Goal: Register for event/course

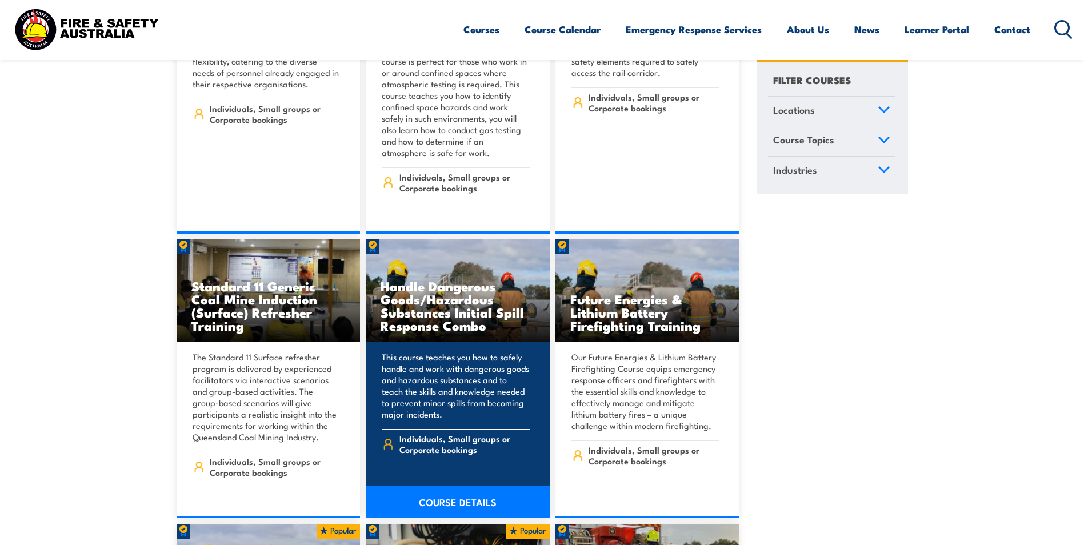
scroll to position [2230, 0]
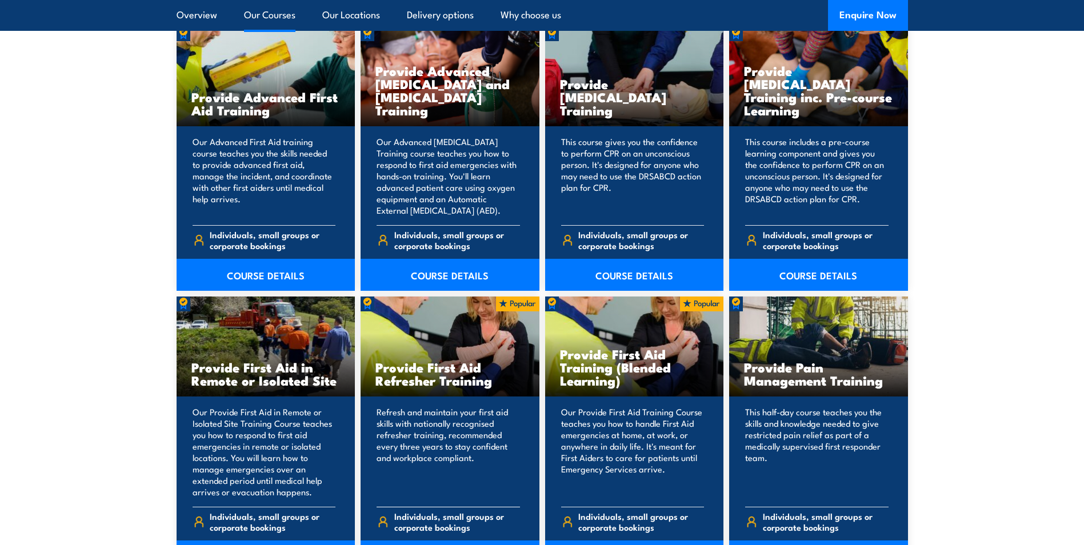
scroll to position [1601, 0]
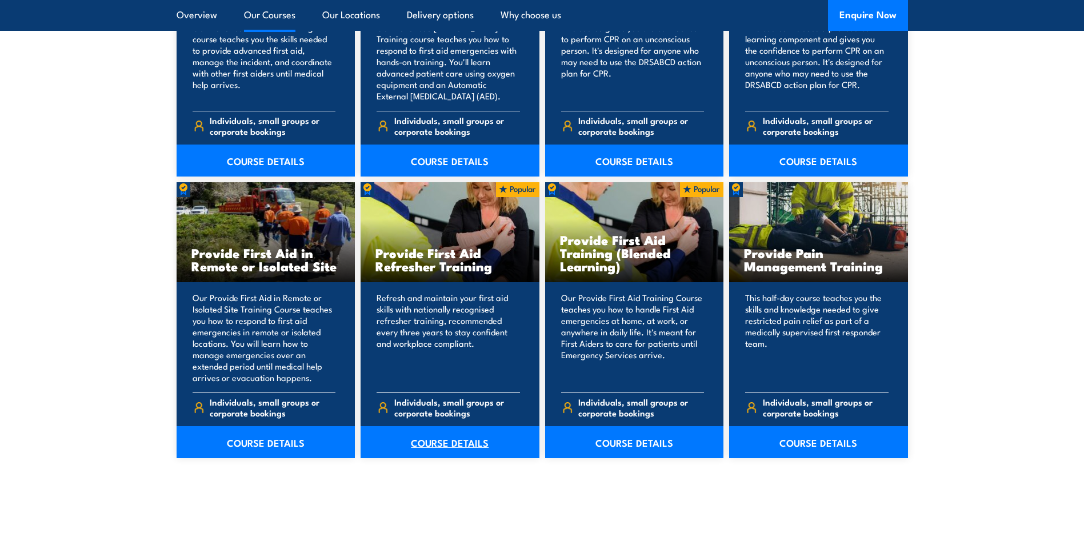
click at [460, 448] on link "COURSE DETAILS" at bounding box center [450, 442] width 179 height 32
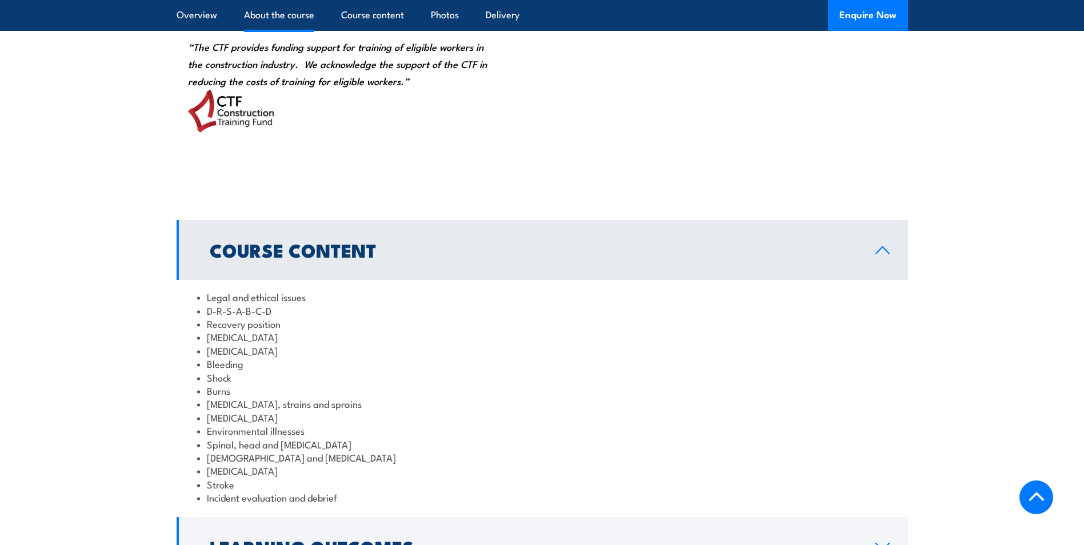
scroll to position [1429, 0]
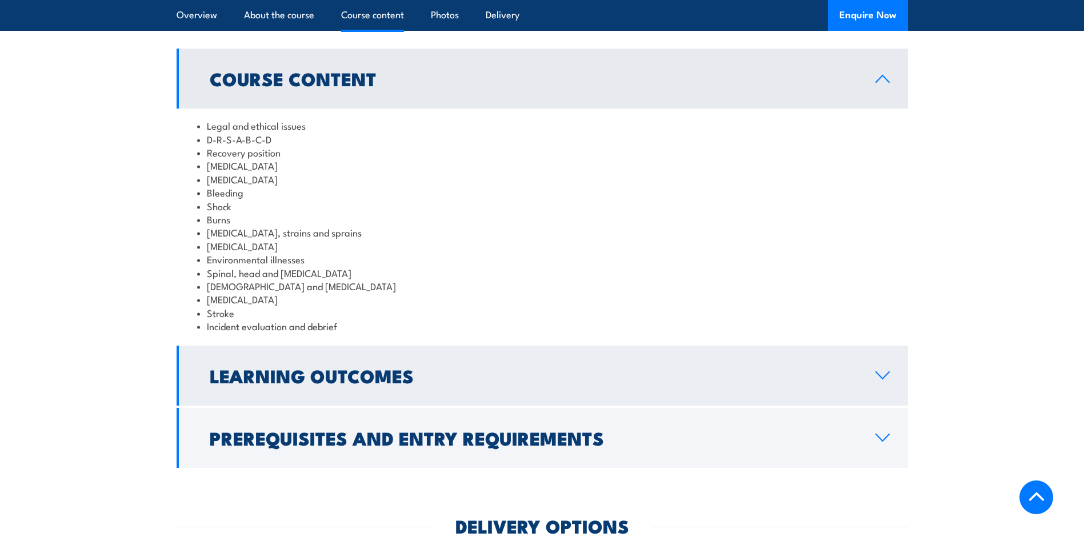
click at [511, 384] on h2 "Learning Outcomes" at bounding box center [534, 376] width 648 height 16
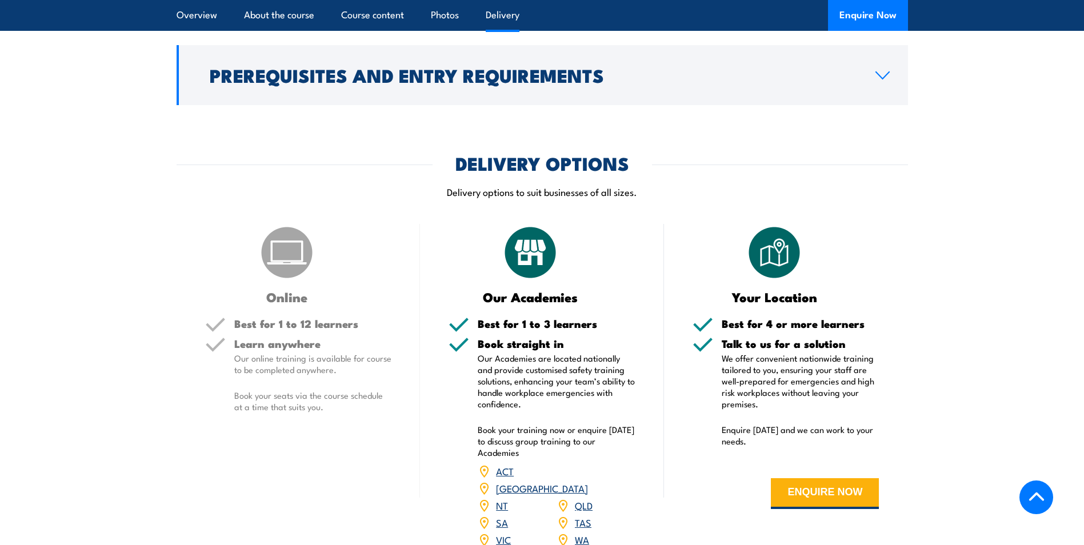
scroll to position [1772, 0]
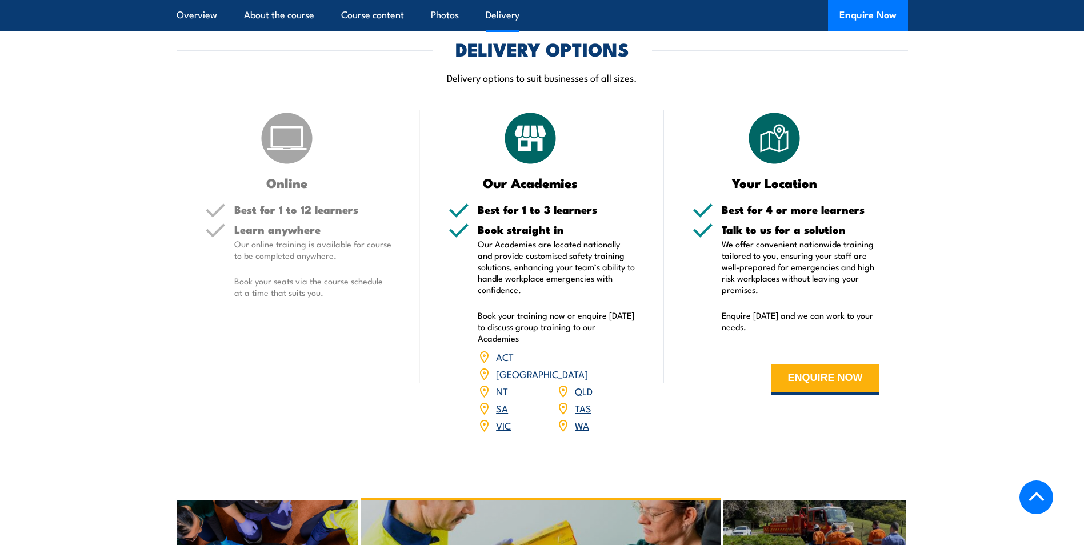
click at [577, 398] on link "QLD" at bounding box center [584, 391] width 18 height 14
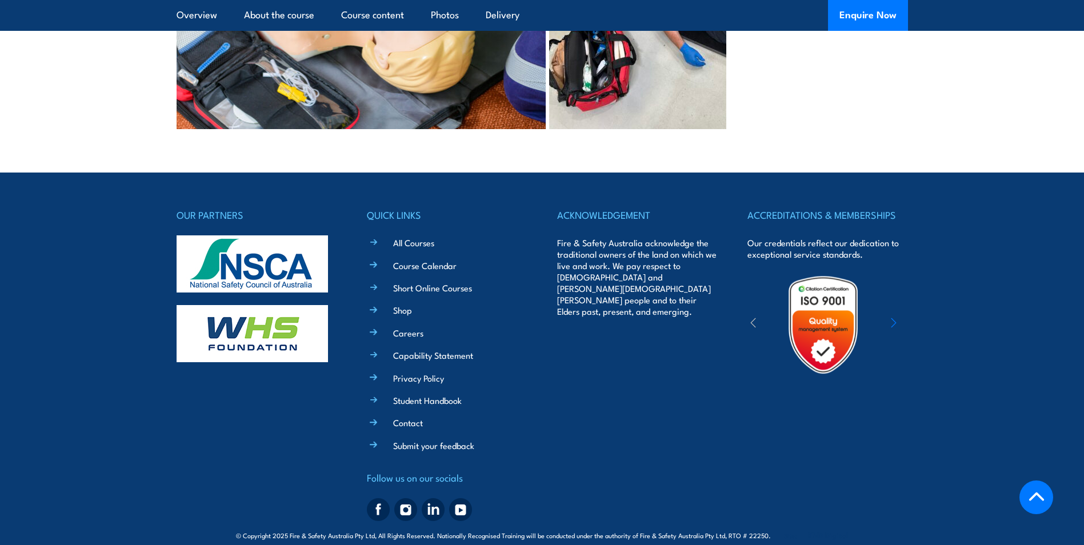
scroll to position [3054, 0]
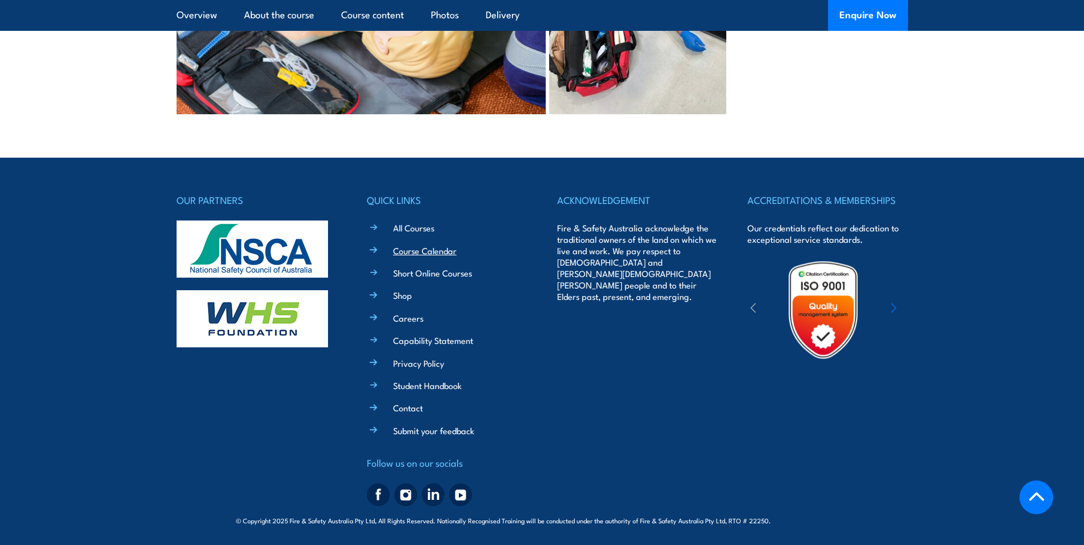
click at [430, 251] on link "Course Calendar" at bounding box center [424, 251] width 63 height 12
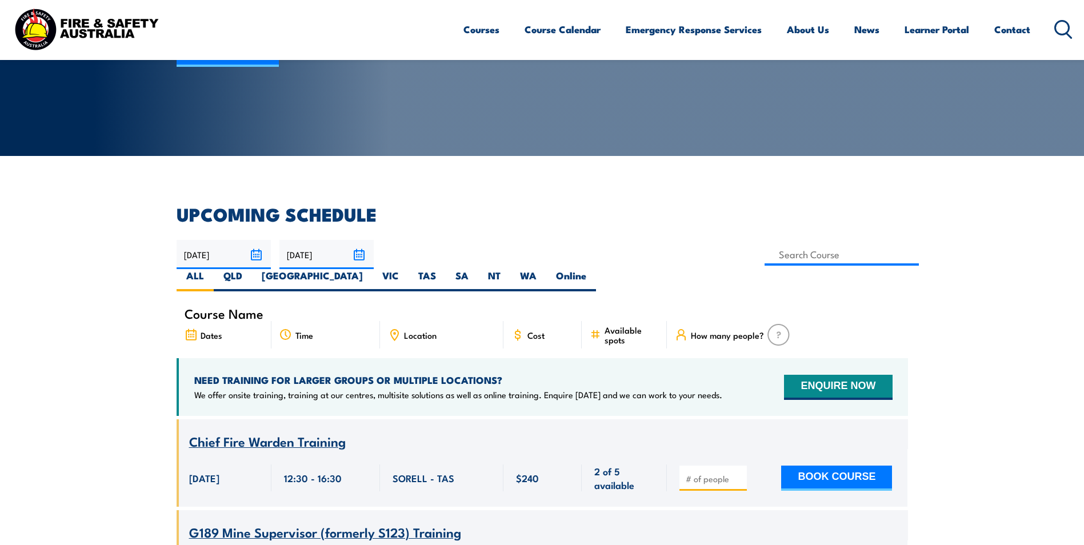
click at [400, 329] on icon at bounding box center [394, 335] width 13 height 13
click at [417, 330] on span "Location" at bounding box center [420, 335] width 33 height 10
click at [393, 329] on icon at bounding box center [394, 335] width 13 height 13
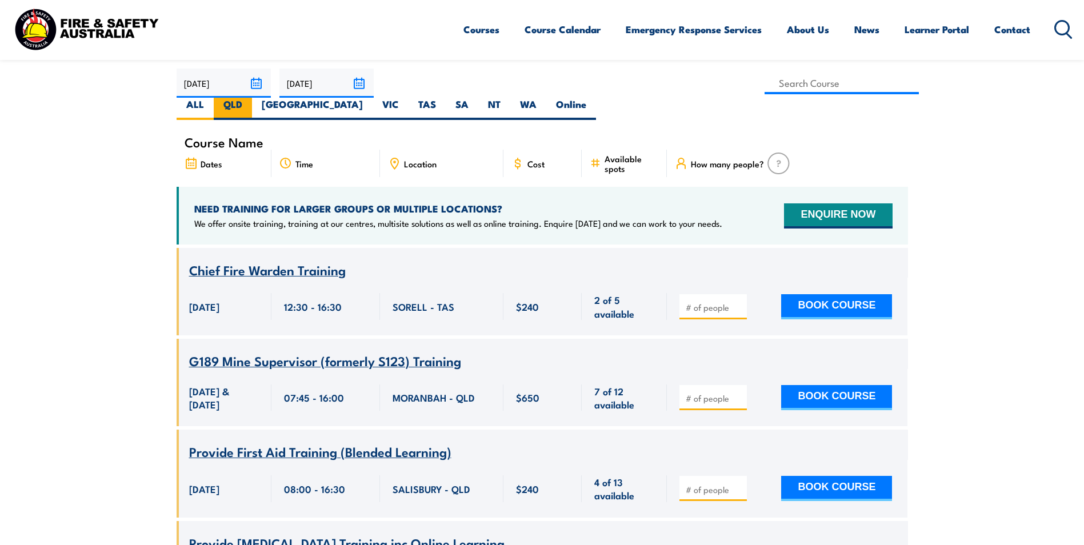
click at [252, 98] on label "QLD" at bounding box center [233, 109] width 38 height 22
click at [250, 98] on input "QLD" at bounding box center [245, 101] width 7 height 7
radio input "true"
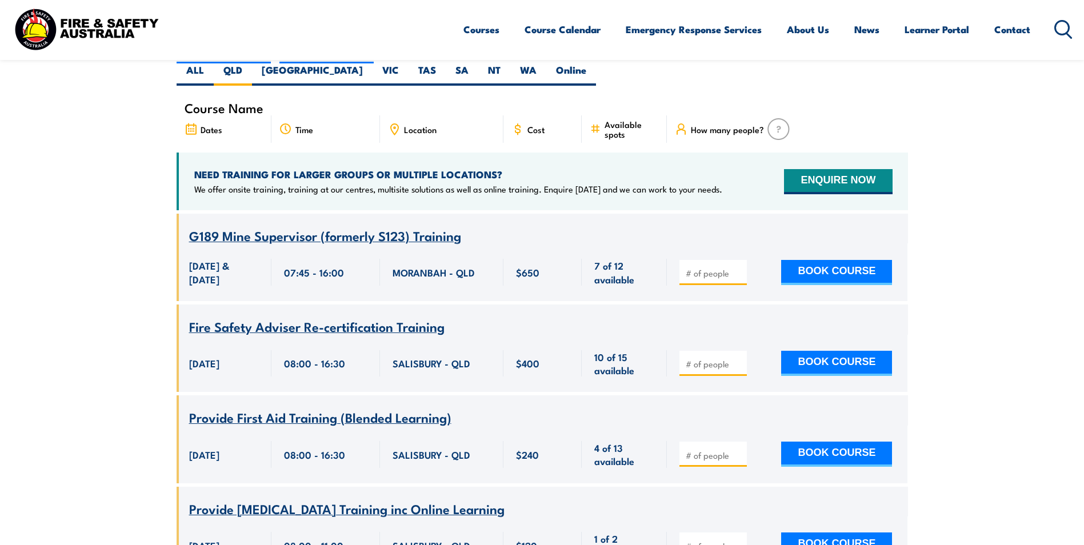
scroll to position [320, 0]
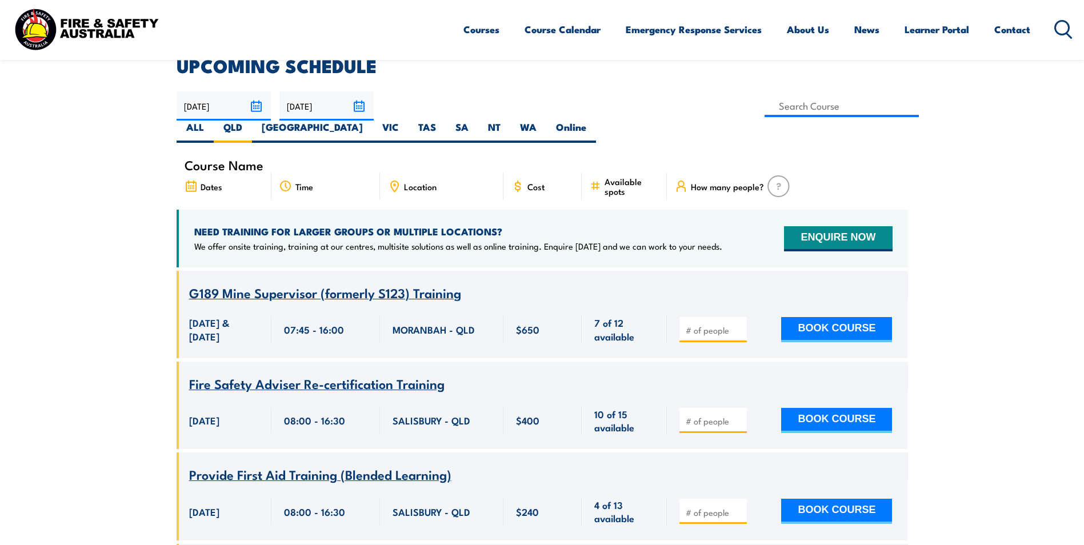
click at [393, 181] on icon at bounding box center [394, 186] width 7 height 10
click at [765, 106] on input at bounding box center [842, 106] width 155 height 22
type input "Provide First Aid Refresher Training"
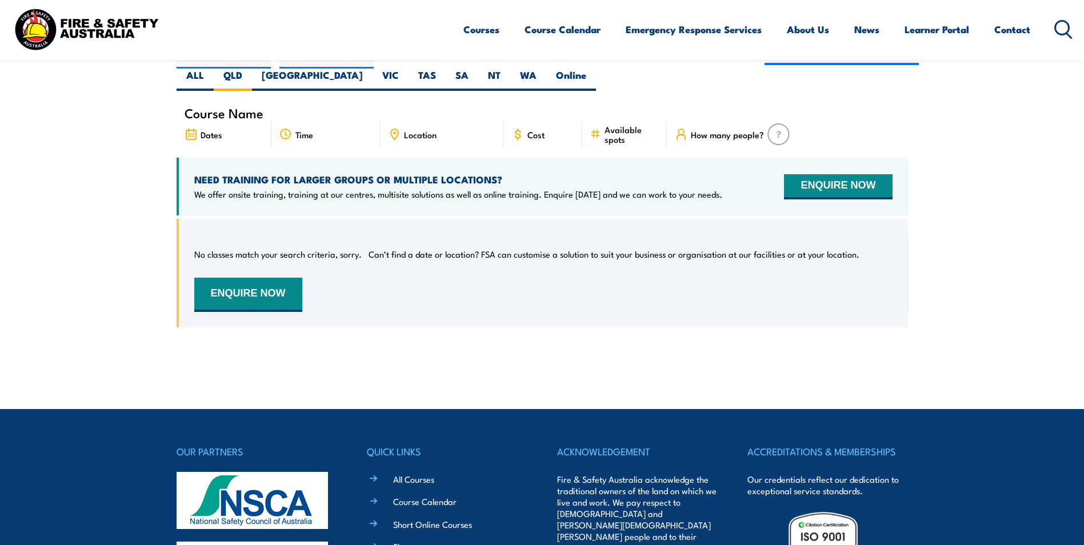
scroll to position [258, 0]
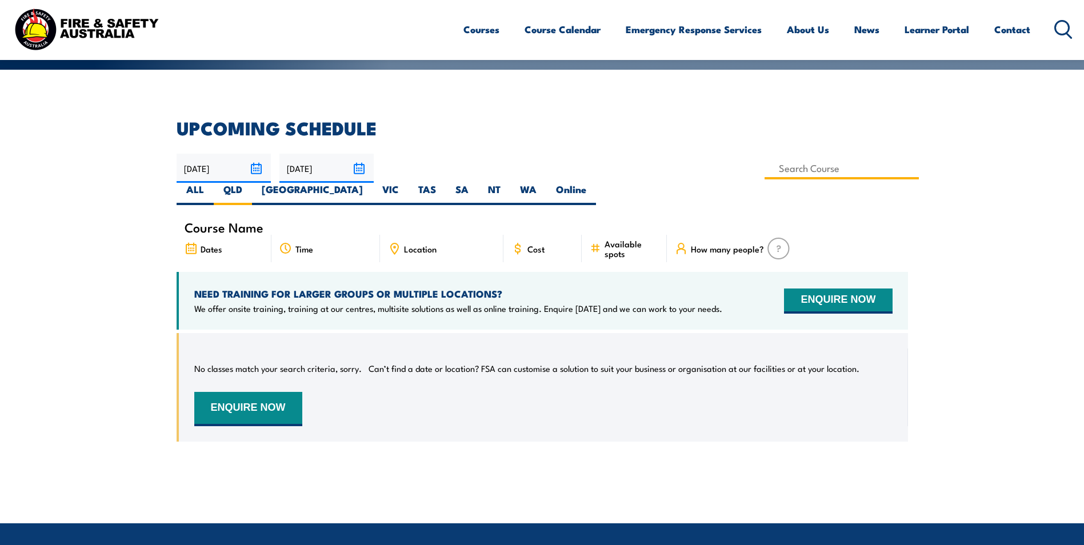
click at [765, 166] on input at bounding box center [842, 168] width 155 height 22
type input "Provide First Aid Refresher Training"
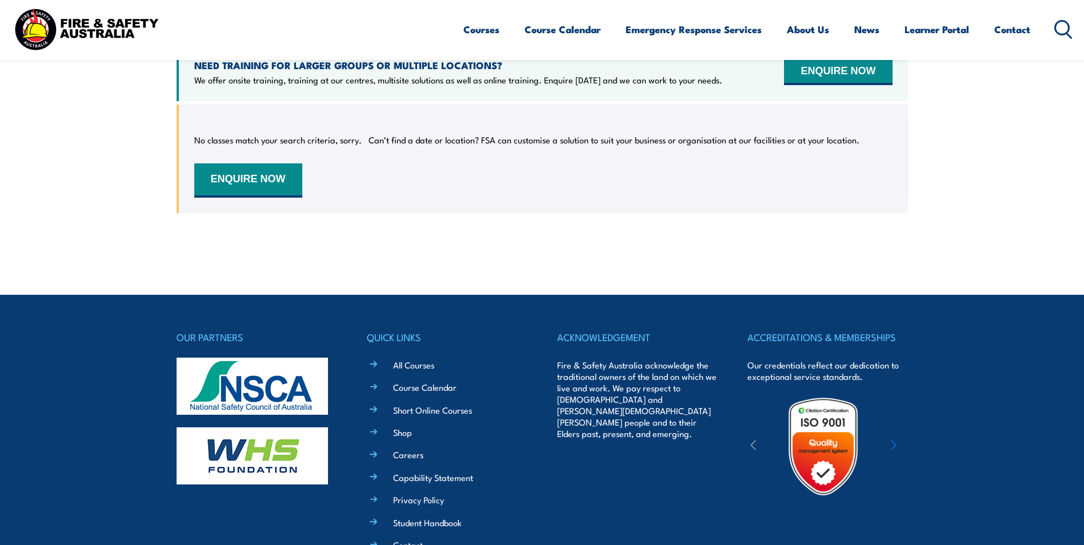
scroll to position [429, 0]
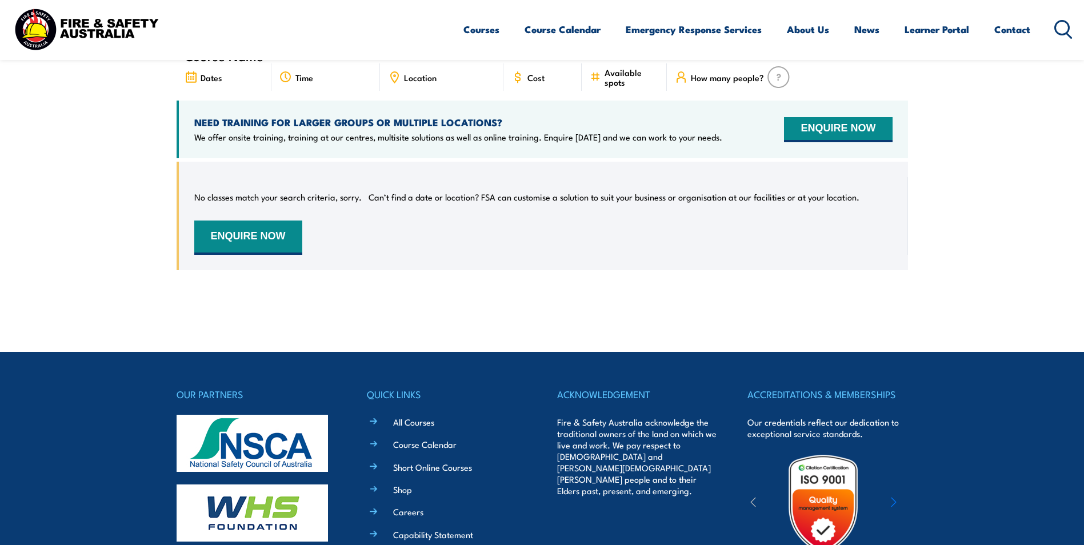
click at [379, 422] on div "QUICK LINKS All Courses Course Calendar Short Online Courses Shop Careers Capab…" at bounding box center [447, 545] width 160 height 318
click at [384, 437] on li "Course Calendar" at bounding box center [455, 443] width 143 height 13
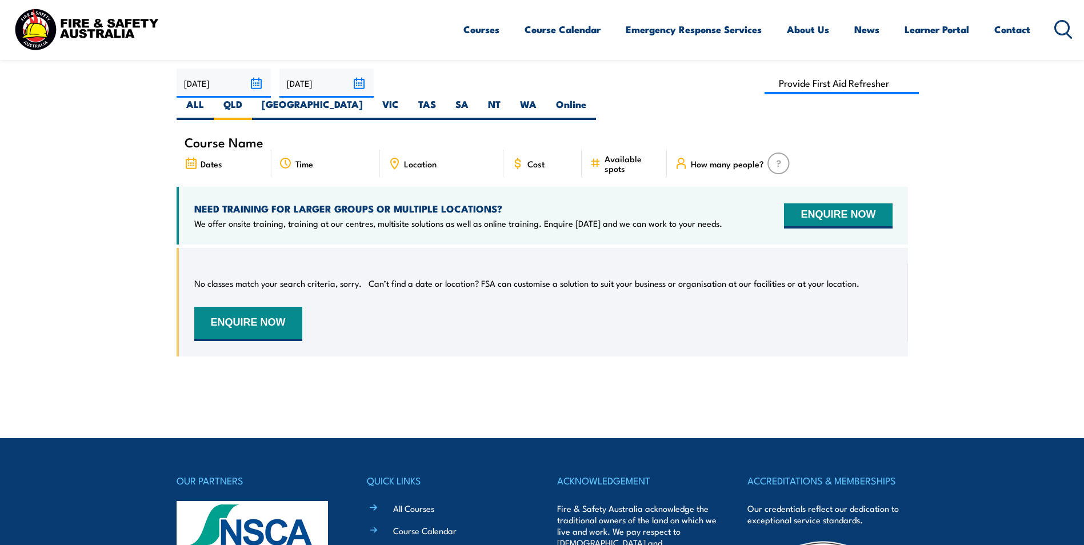
scroll to position [114, 0]
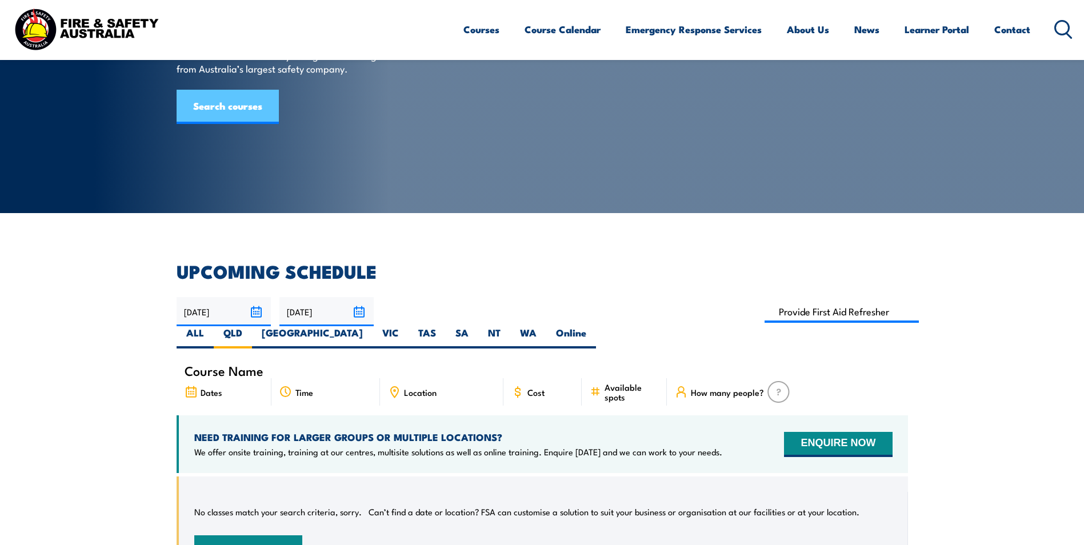
click at [264, 124] on link "Search courses" at bounding box center [228, 107] width 102 height 34
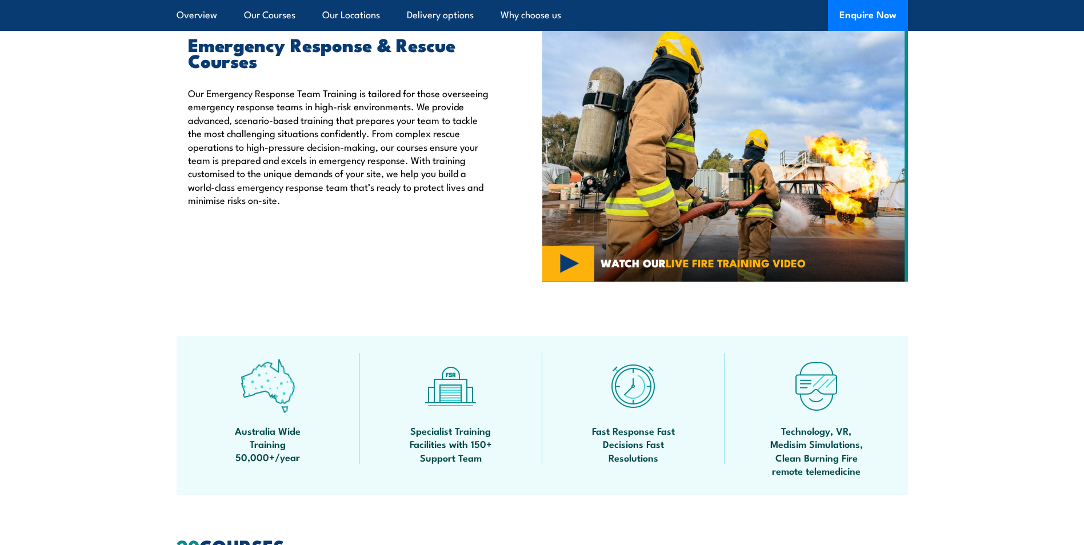
scroll to position [343, 0]
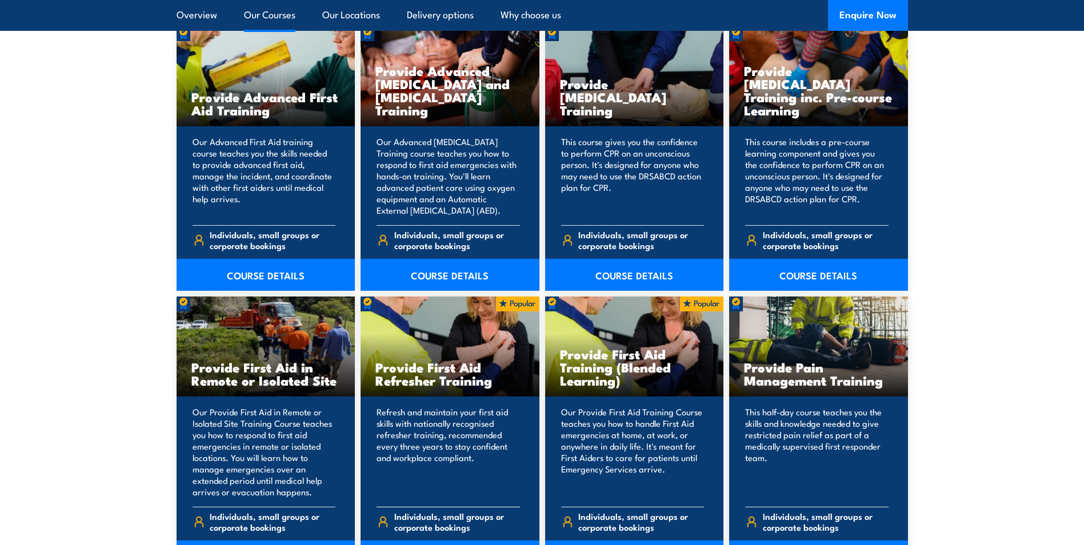
scroll to position [1544, 0]
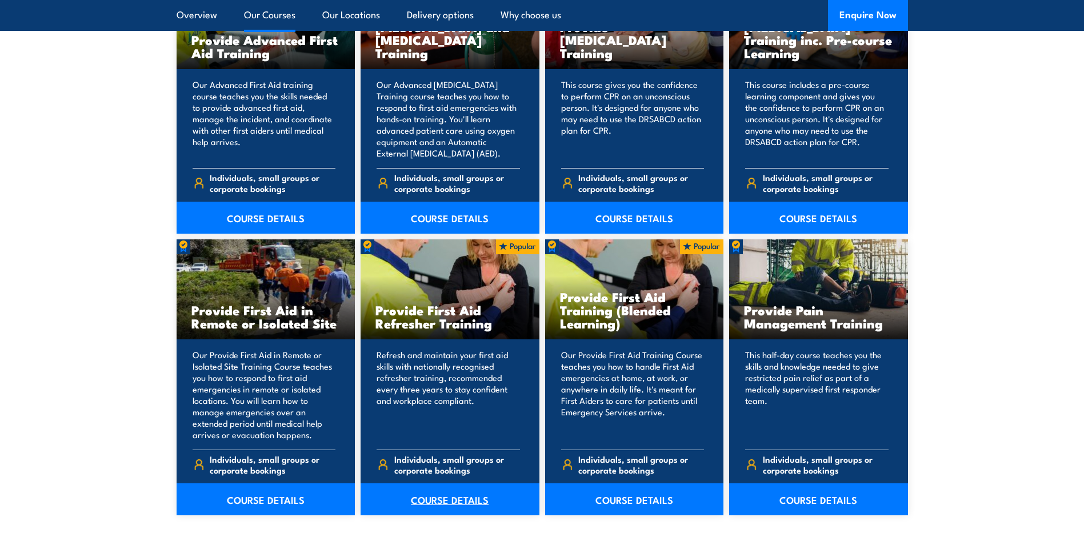
click at [457, 505] on link "COURSE DETAILS" at bounding box center [450, 500] width 179 height 32
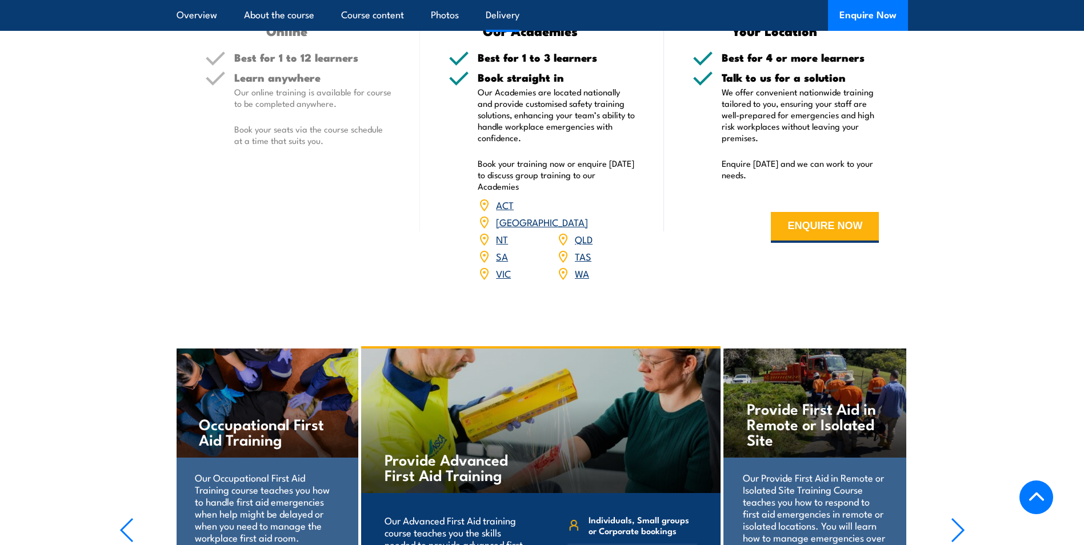
scroll to position [2115, 0]
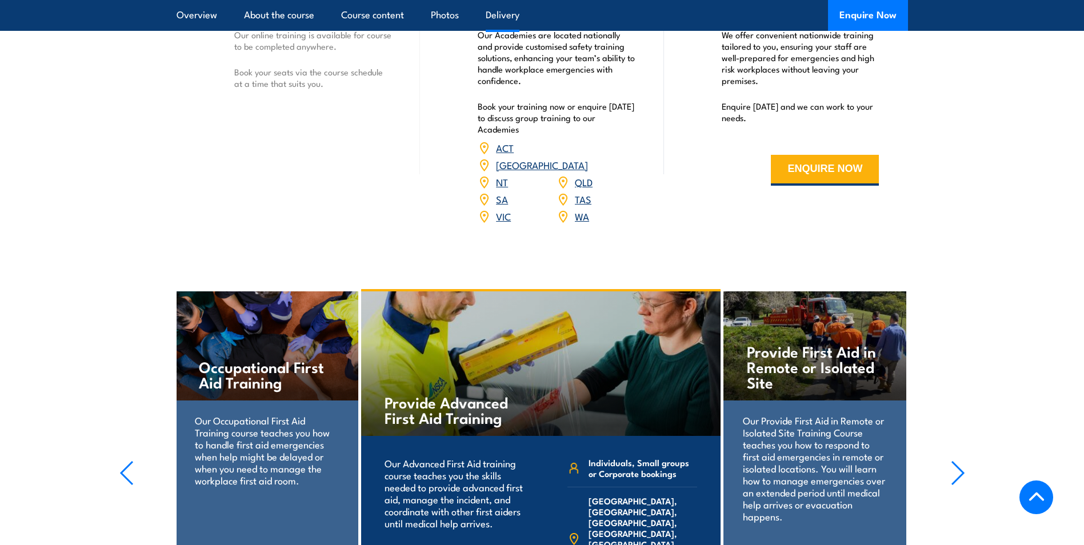
click at [583, 189] on link "QLD" at bounding box center [584, 182] width 18 height 14
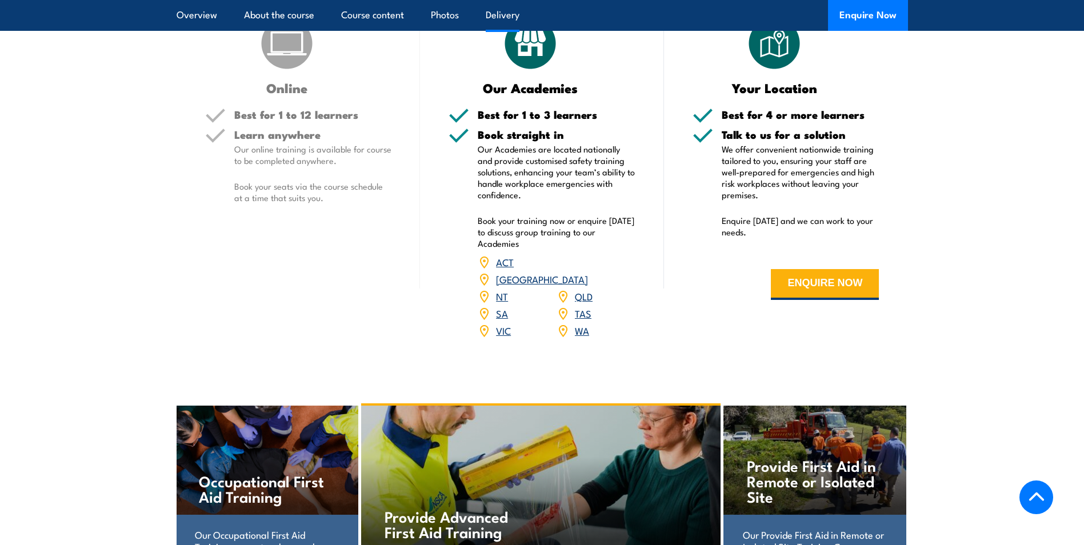
scroll to position [1944, 0]
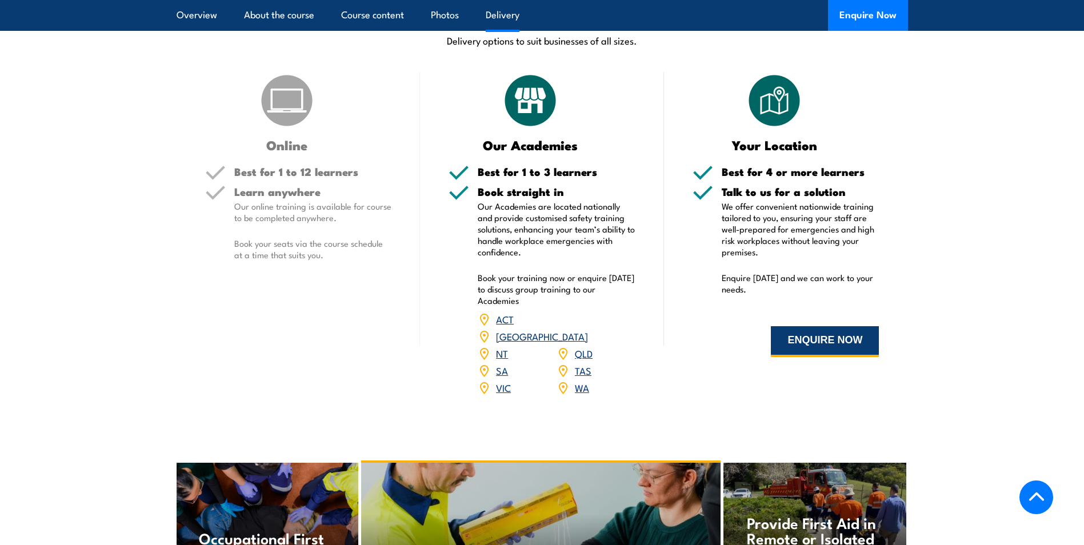
click at [771, 357] on button "ENQUIRE NOW" at bounding box center [825, 341] width 108 height 31
